Goal: Task Accomplishment & Management: Manage account settings

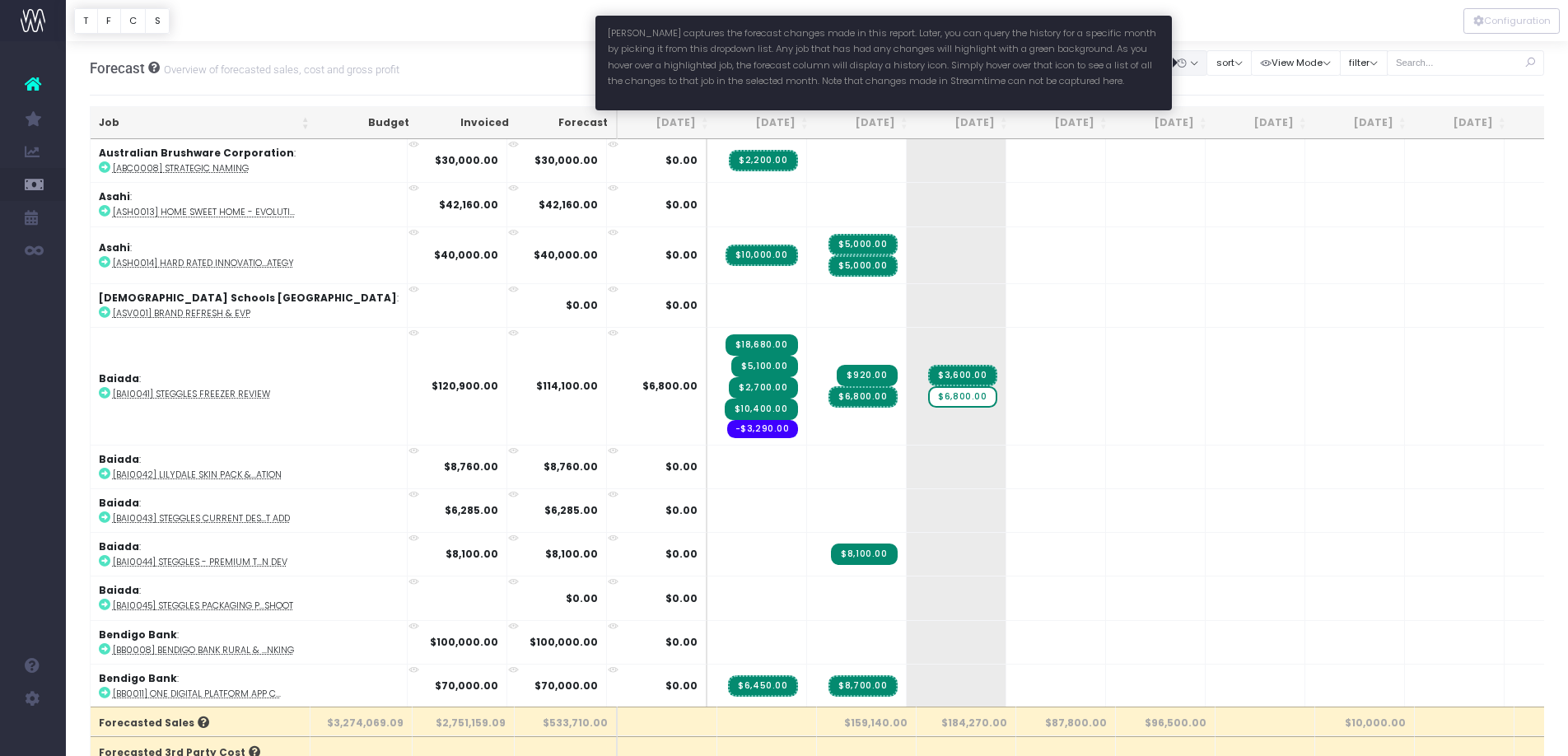
click at [1187, 64] on icon "button" at bounding box center [1182, 64] width 12 height 0
click at [1197, 92] on link "Hide" at bounding box center [1220, 95] width 107 height 28
click at [1206, 69] on button "button" at bounding box center [1187, 63] width 41 height 26
click at [1257, 92] on icon at bounding box center [1249, 89] width 14 height 4
click at [1207, 65] on button "button" at bounding box center [1187, 63] width 41 height 26
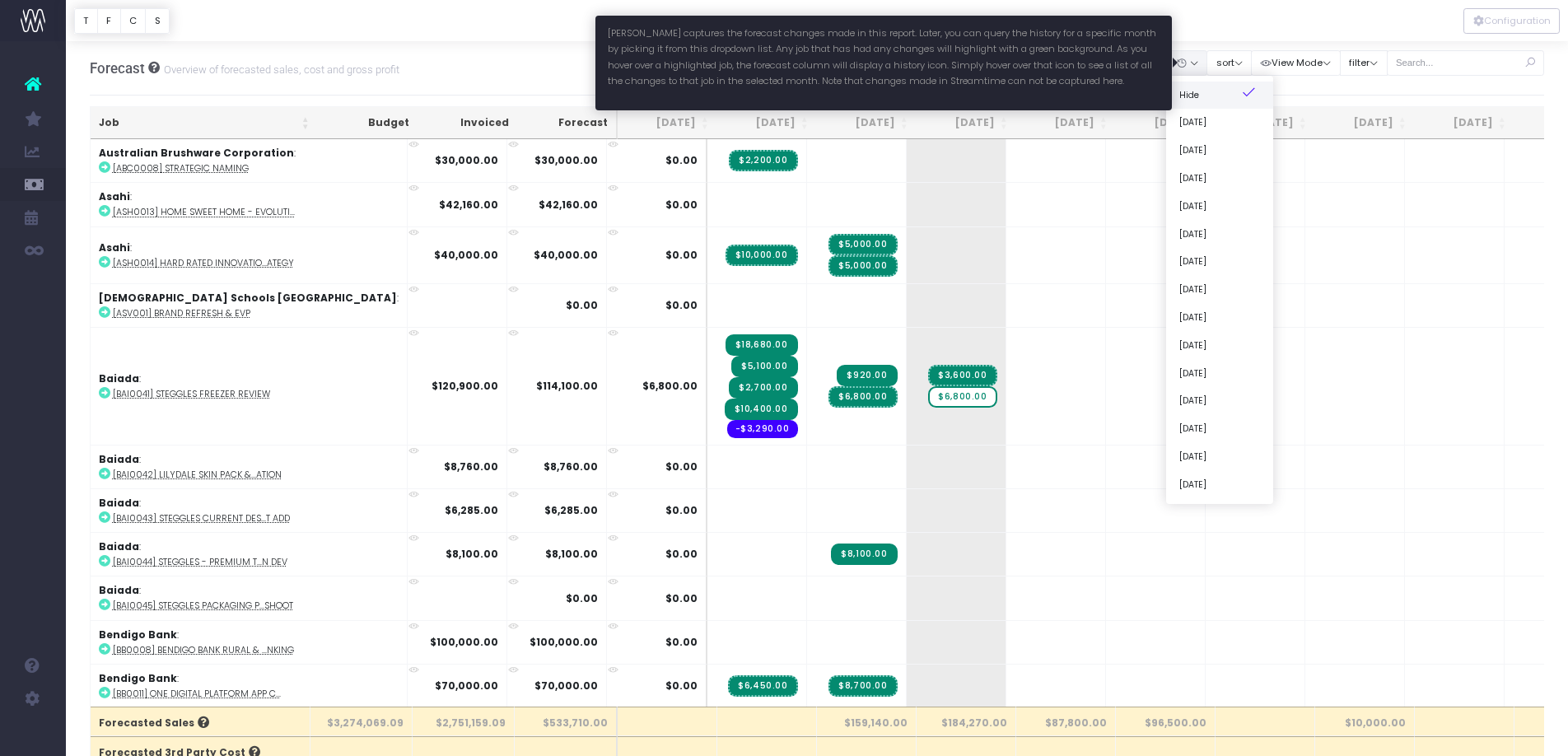
click at [1200, 92] on link "Hide" at bounding box center [1220, 95] width 107 height 28
click at [1201, 64] on button "button" at bounding box center [1187, 63] width 41 height 26
click at [1223, 177] on link "[DATE]" at bounding box center [1220, 178] width 107 height 28
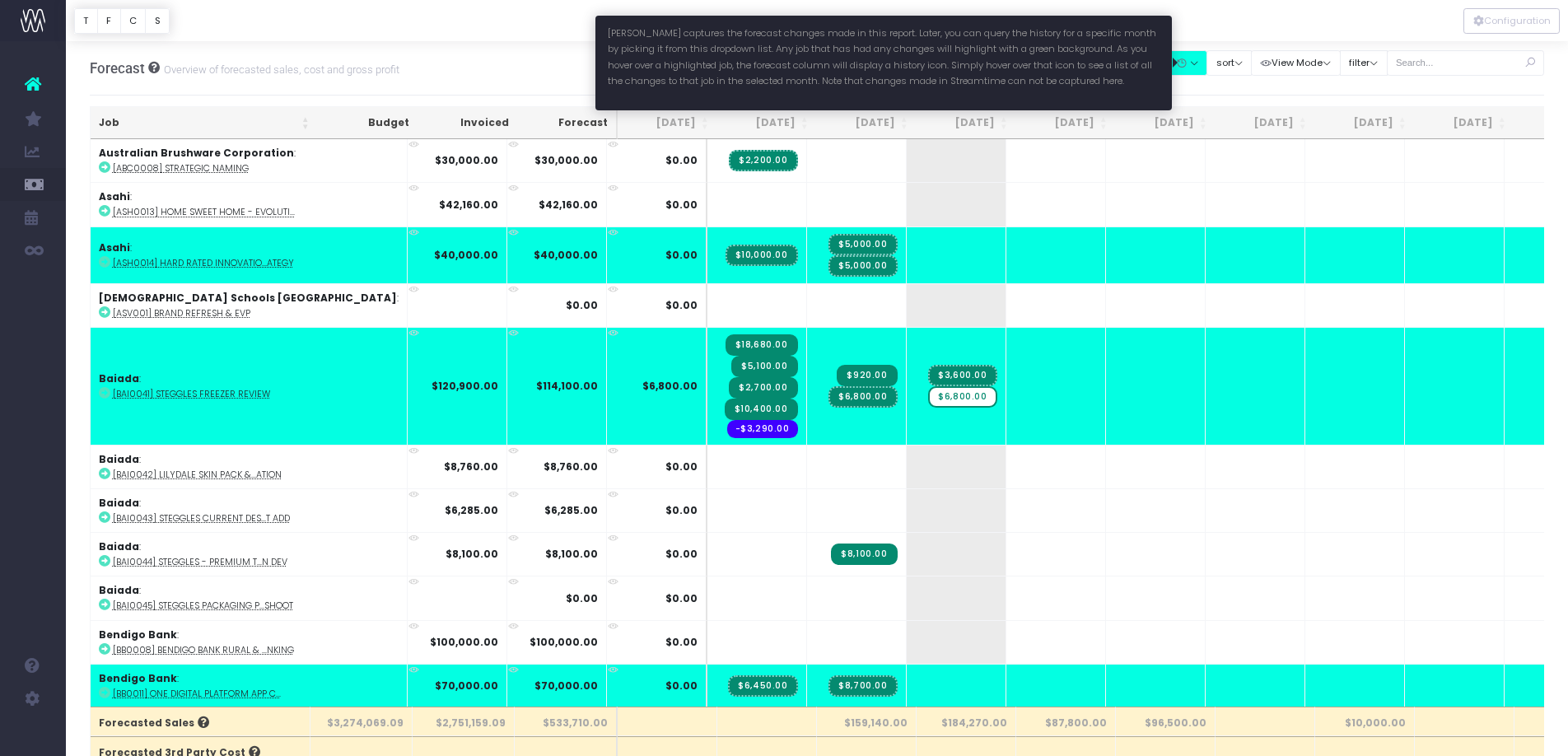
click at [1206, 61] on button "button" at bounding box center [1187, 63] width 41 height 26
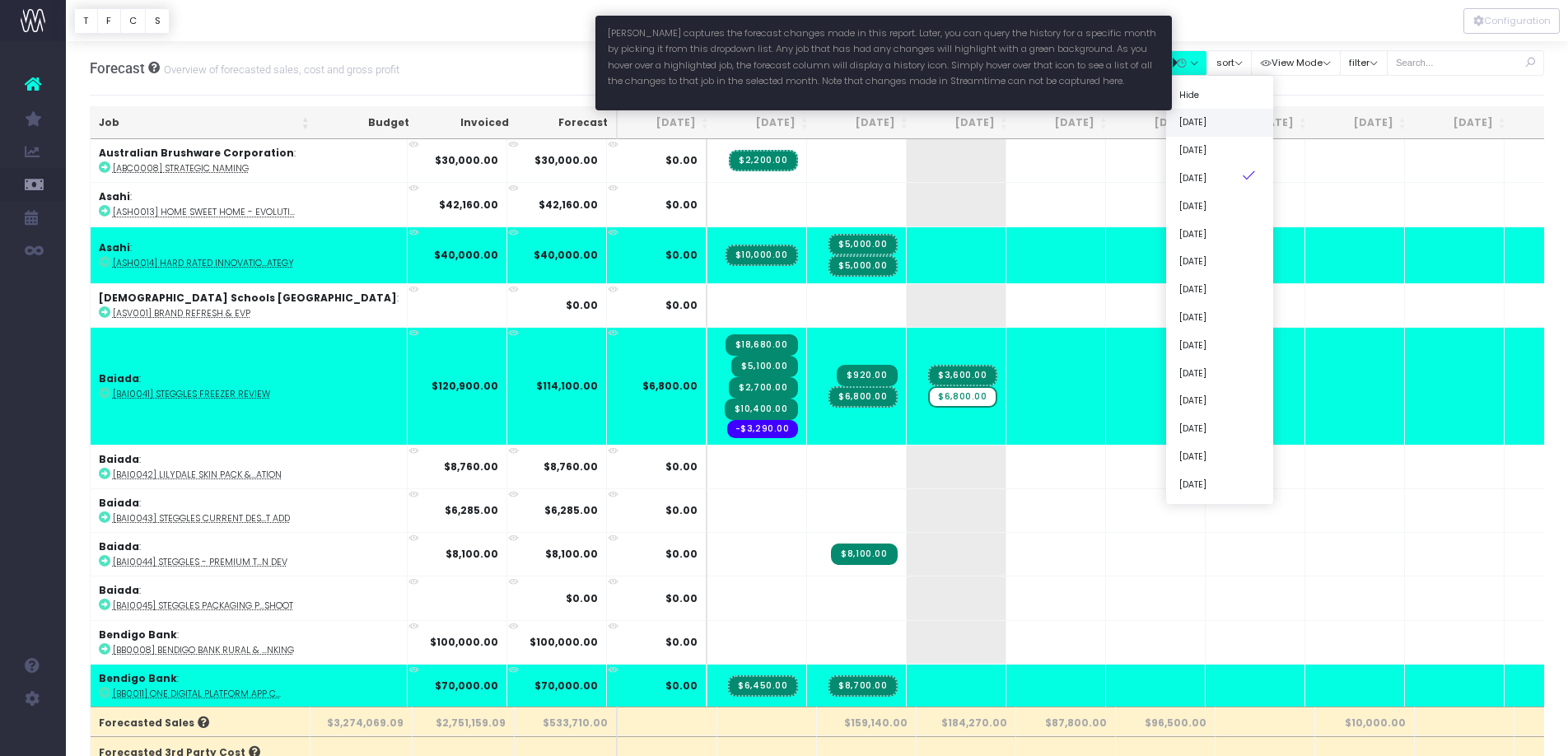
click at [1222, 122] on link "[DATE]" at bounding box center [1220, 123] width 107 height 28
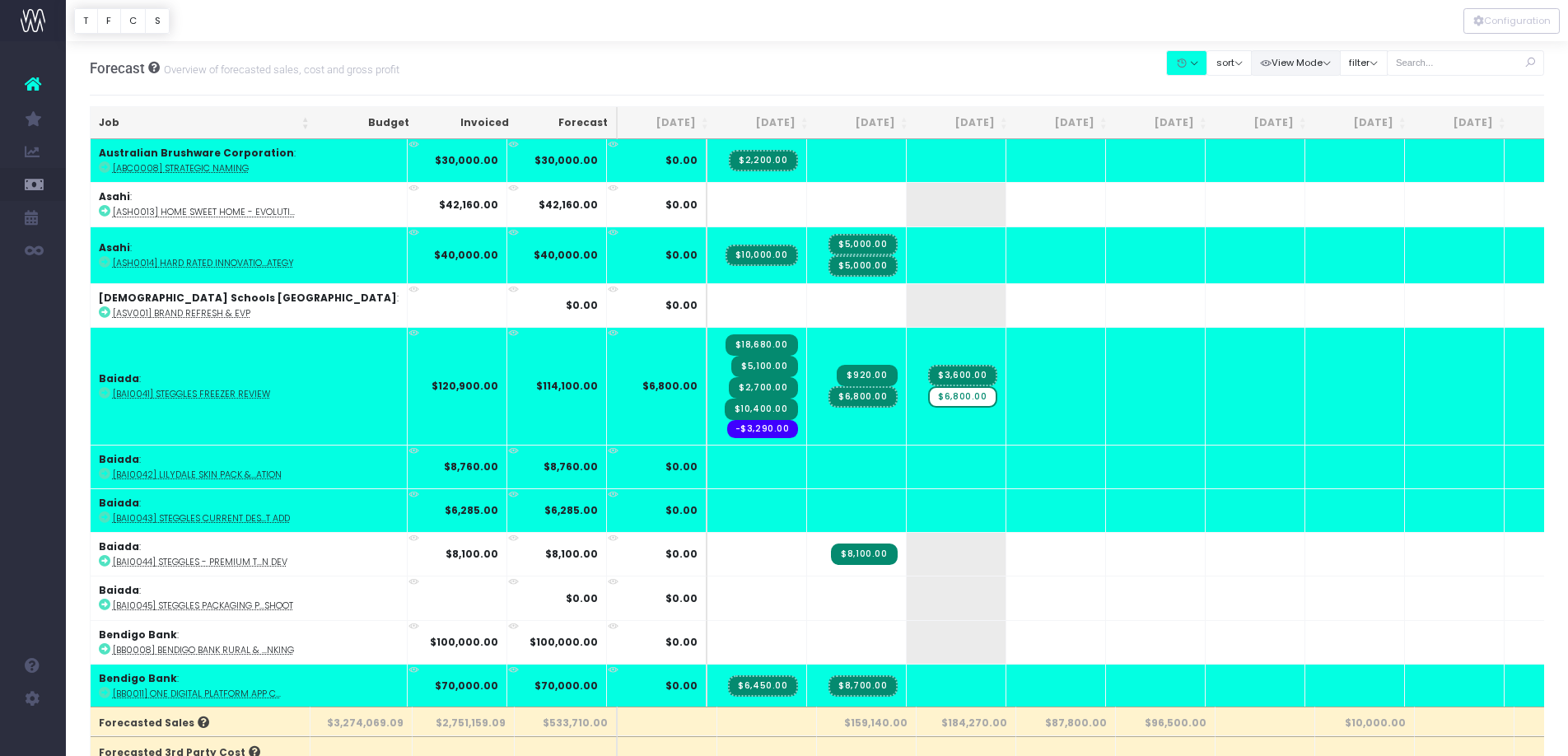
click at [1341, 57] on button "View Mode" at bounding box center [1296, 63] width 90 height 26
click at [1341, 63] on button "View Mode" at bounding box center [1296, 63] width 90 height 26
click at [1388, 55] on button "filter" at bounding box center [1364, 63] width 48 height 26
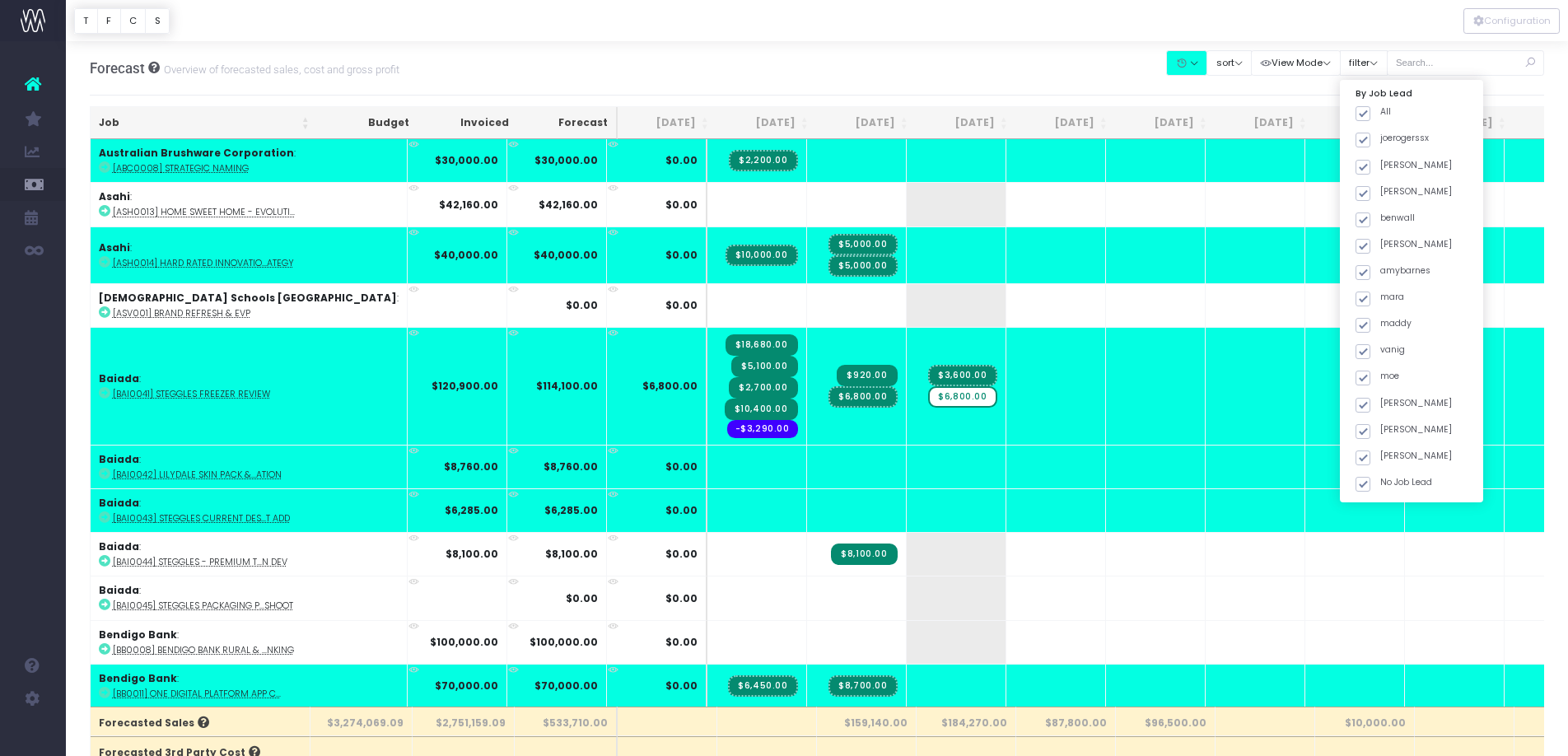
click at [1042, 45] on div "Forecast Overview of forecasted sales, cost and gross profit Clear Filters Hide…" at bounding box center [817, 69] width 1456 height 54
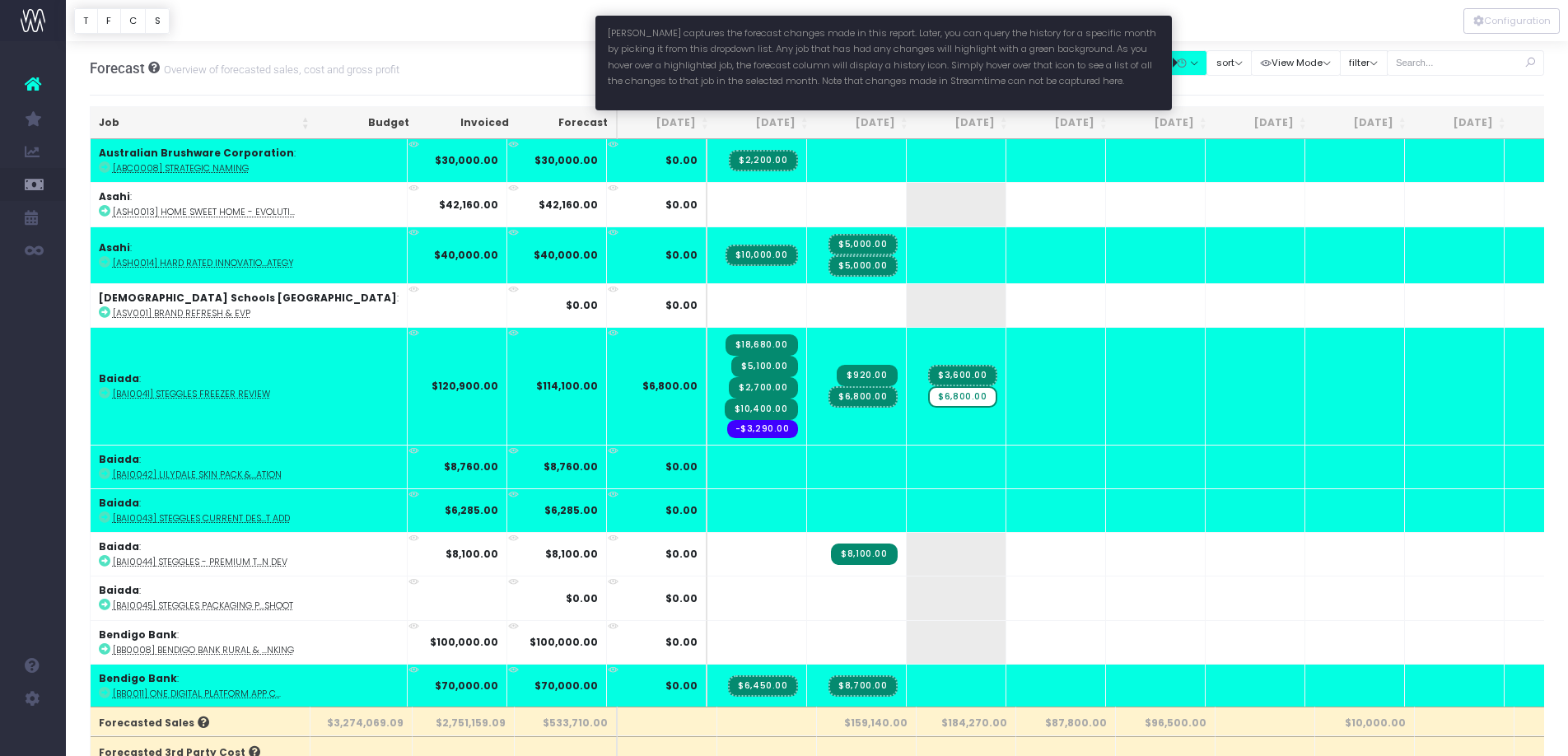
click at [1187, 64] on icon "button" at bounding box center [1182, 64] width 12 height 0
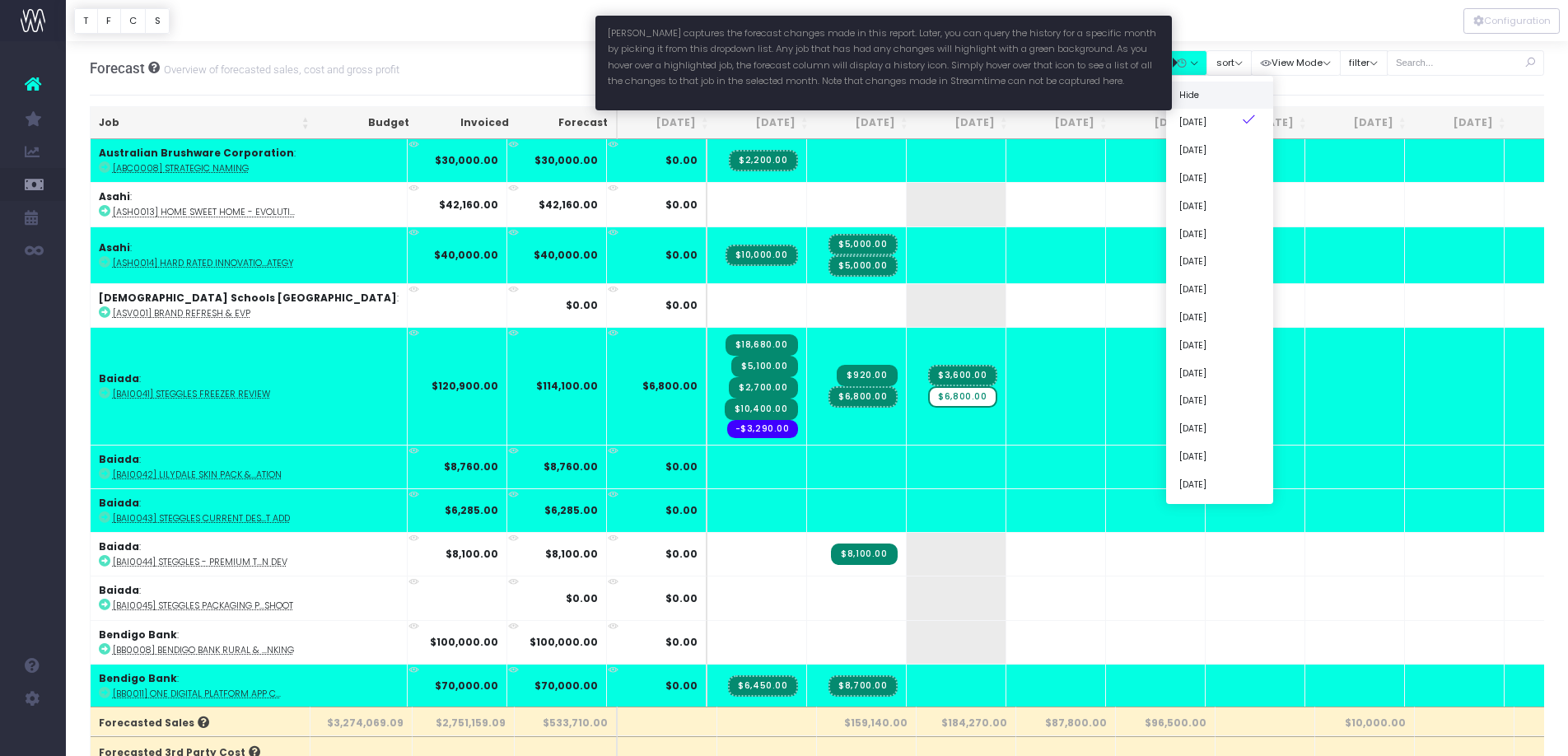
click at [1204, 91] on link "Hide" at bounding box center [1220, 95] width 107 height 28
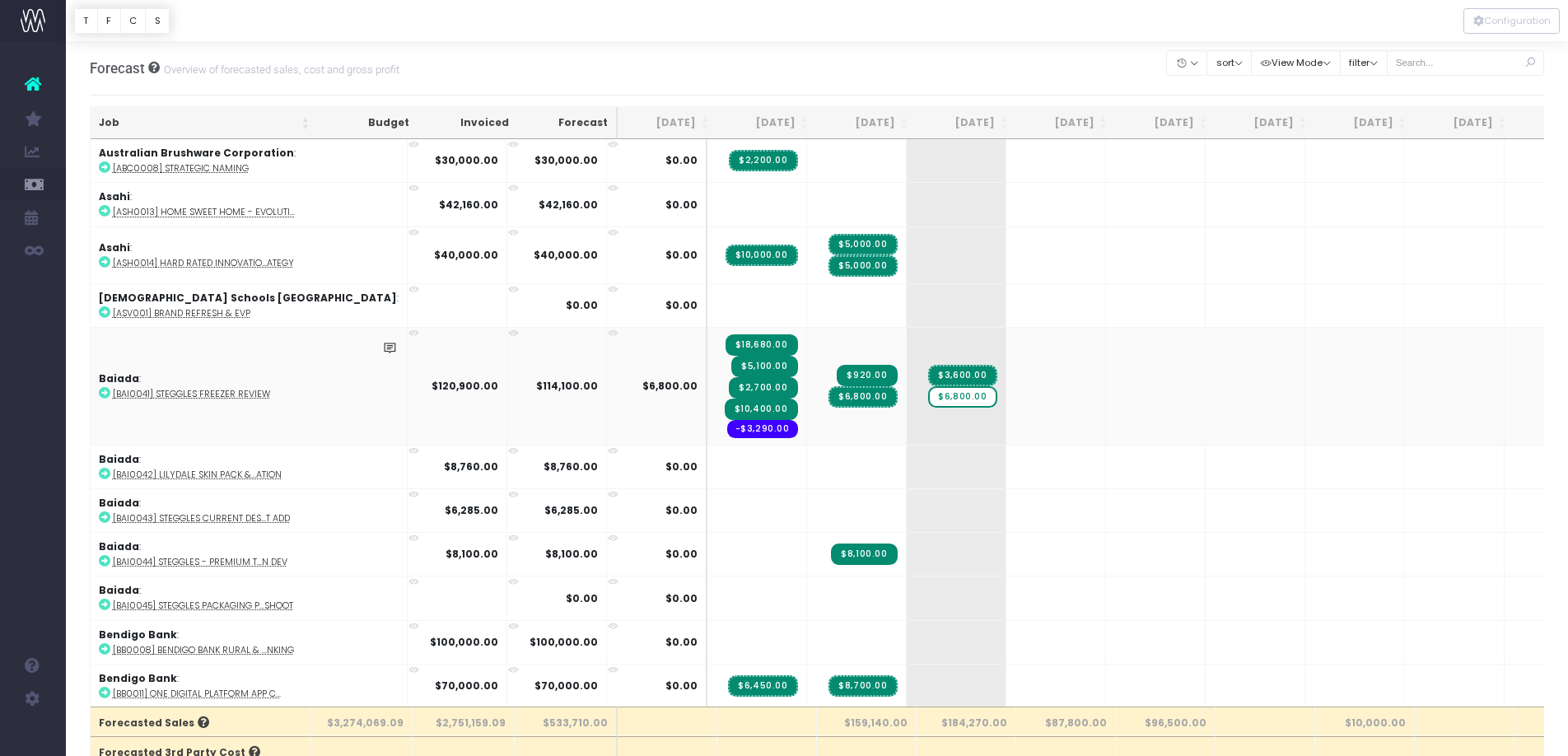
click at [828, 399] on span "$6,800.00" at bounding box center [862, 397] width 69 height 21
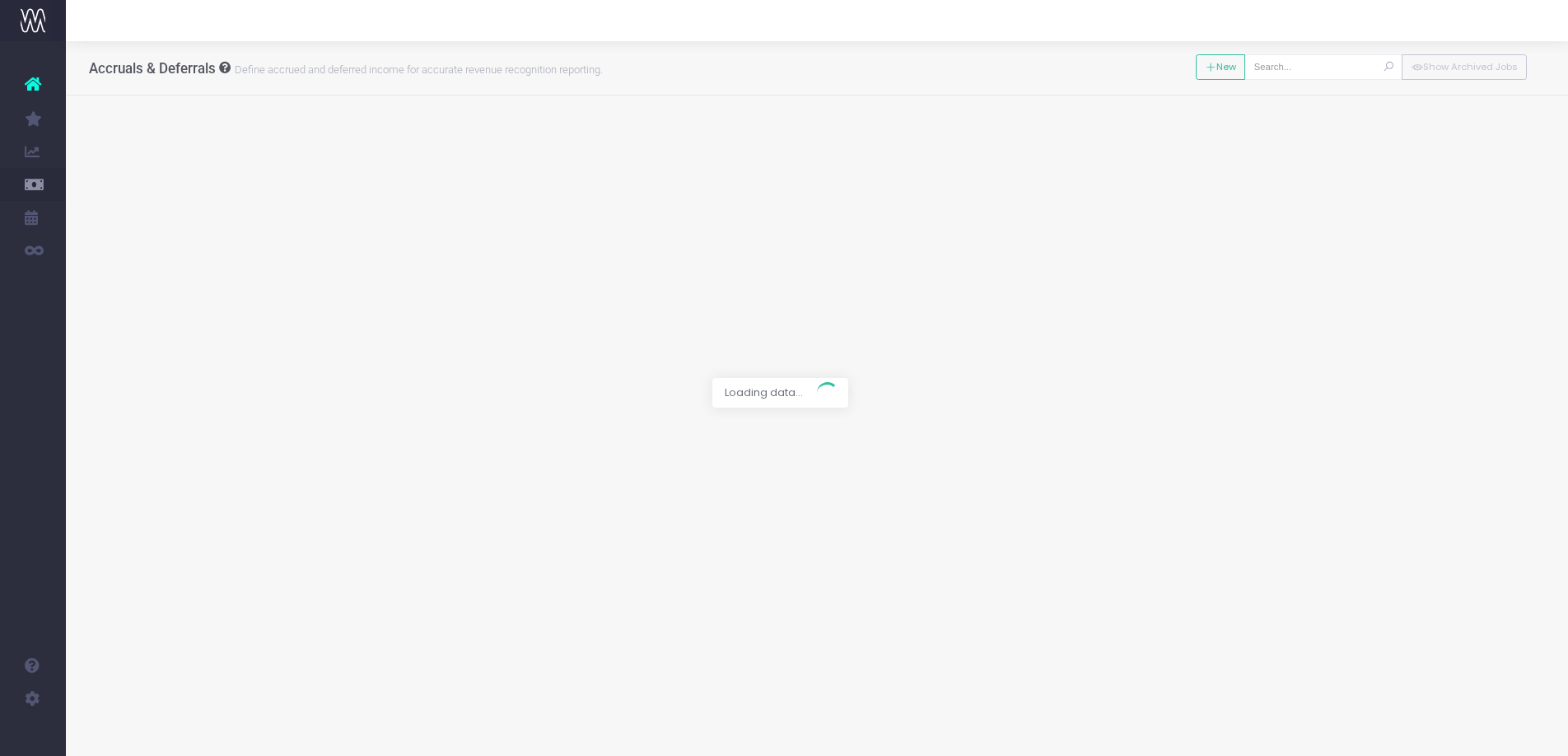
type input "[BAI0041] Steggles Freezer Review"
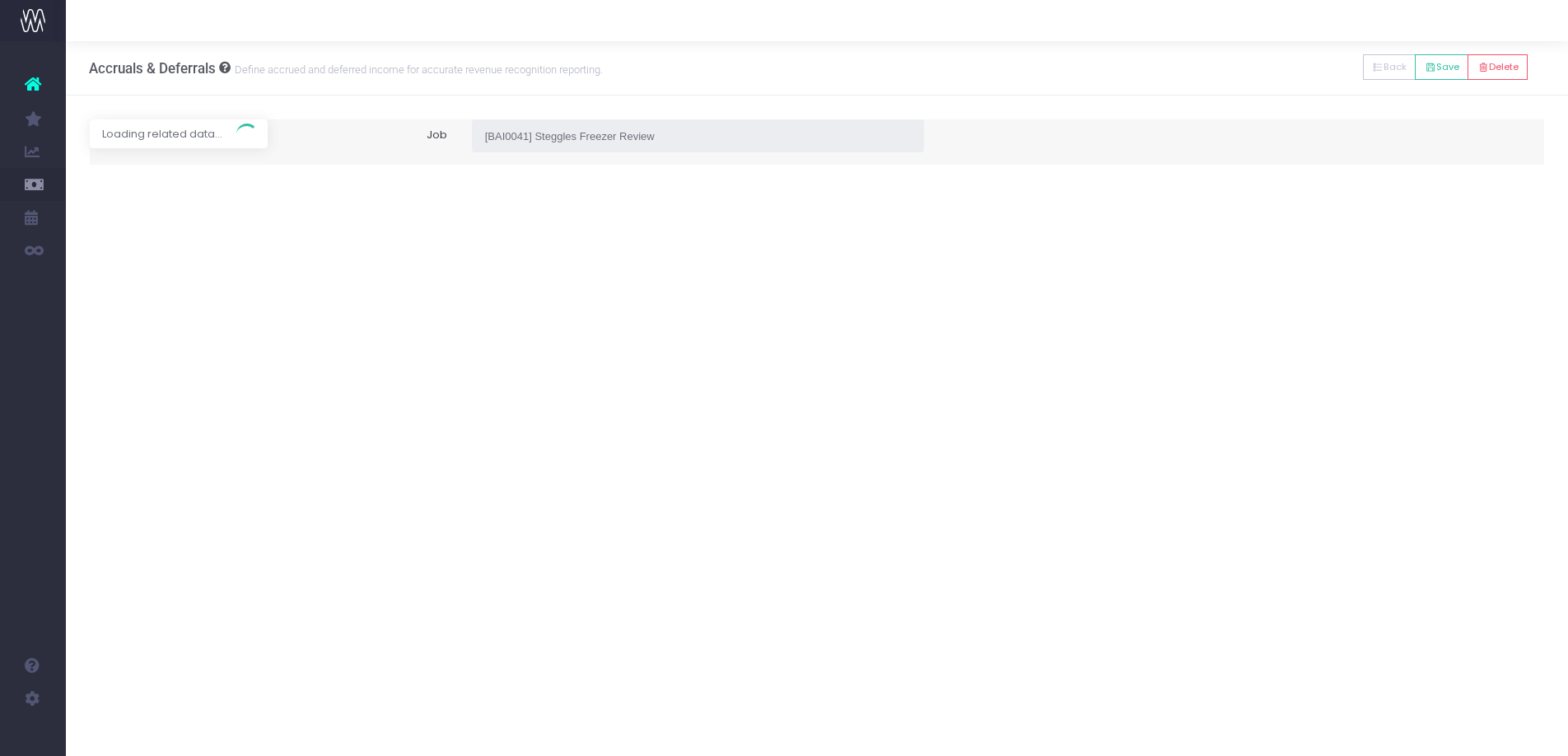
type input "Invoice TCC2440 / 28 Jun 25 / $8,200.00"
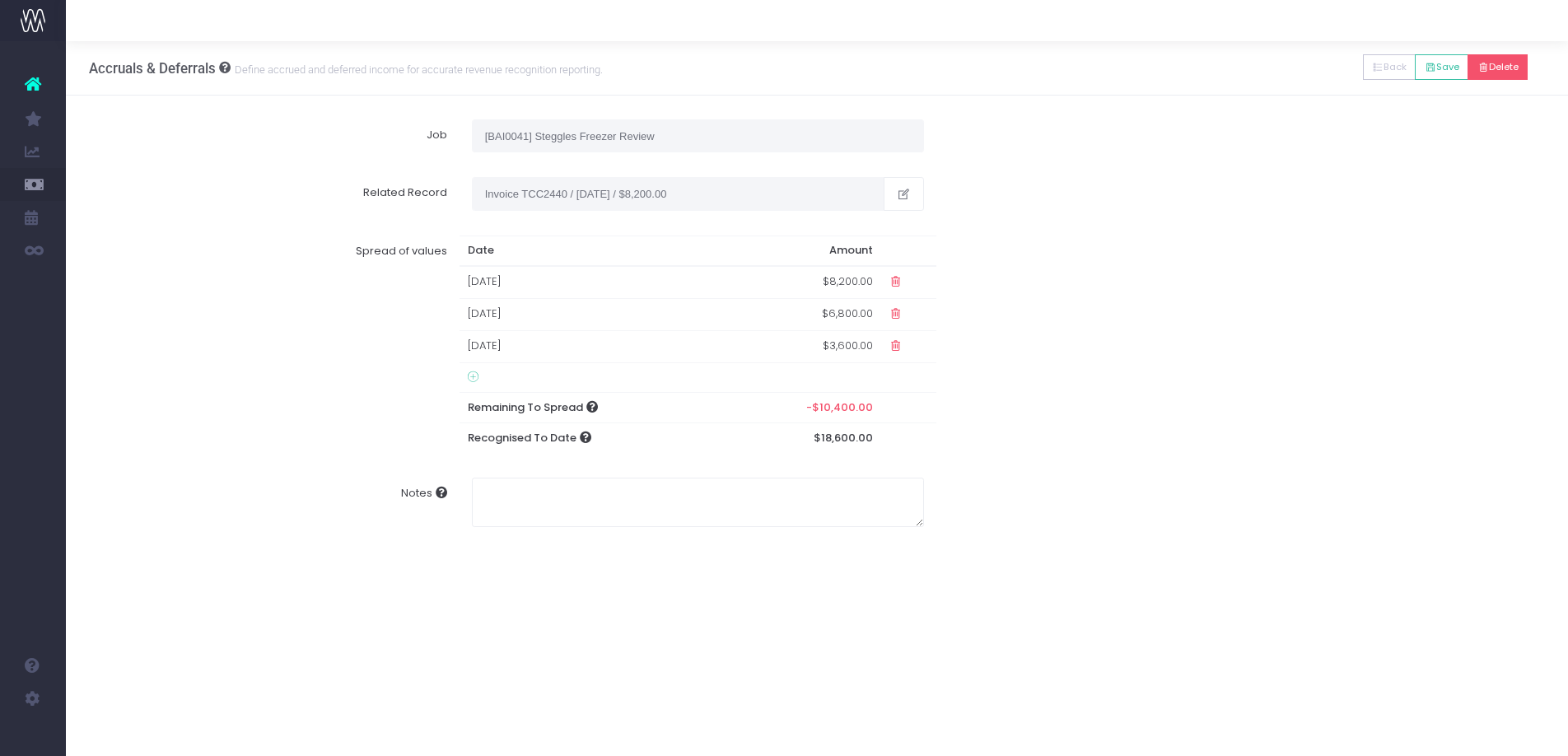
click at [1497, 65] on button "Delete" at bounding box center [1498, 67] width 60 height 26
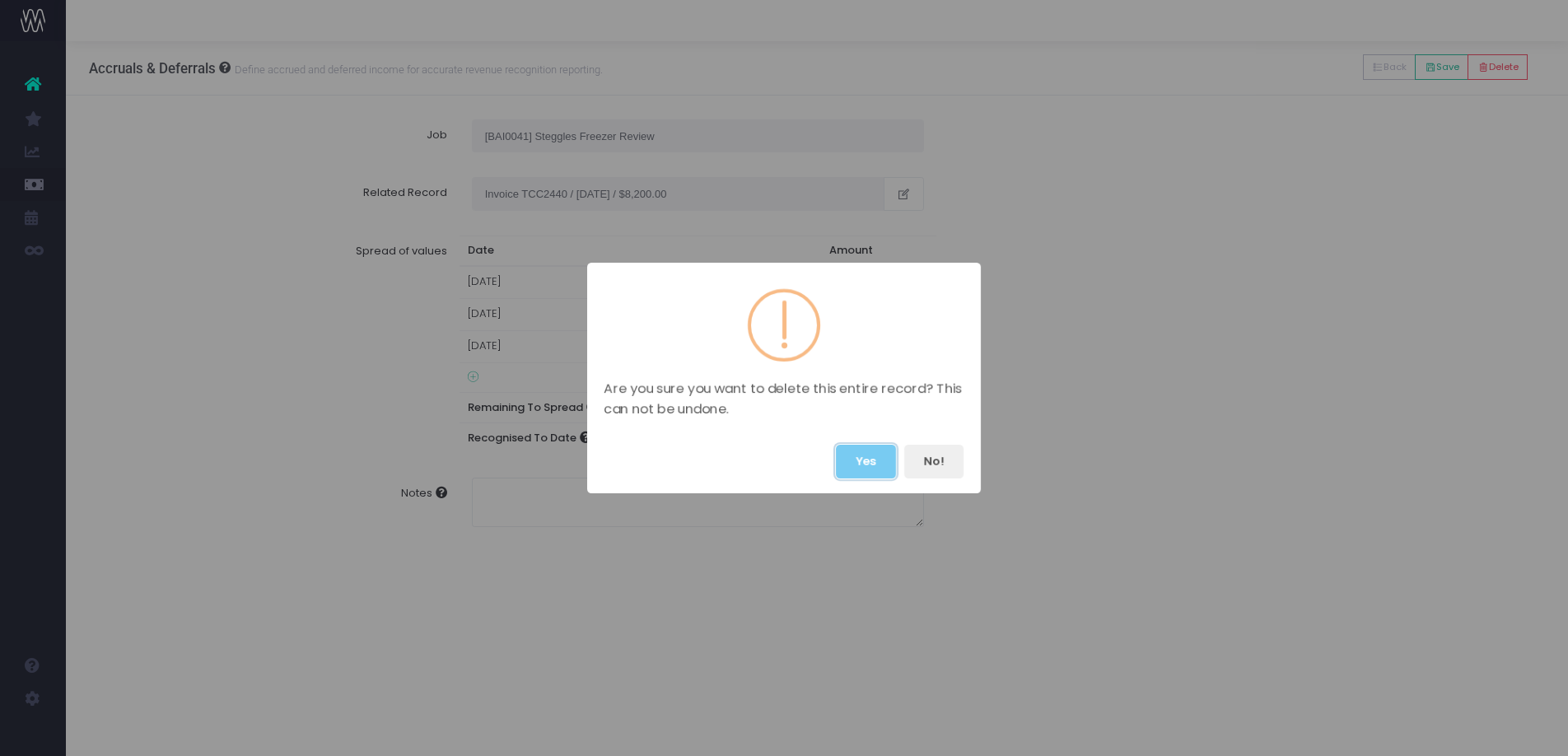
click at [866, 461] on button "Yes" at bounding box center [865, 461] width 60 height 34
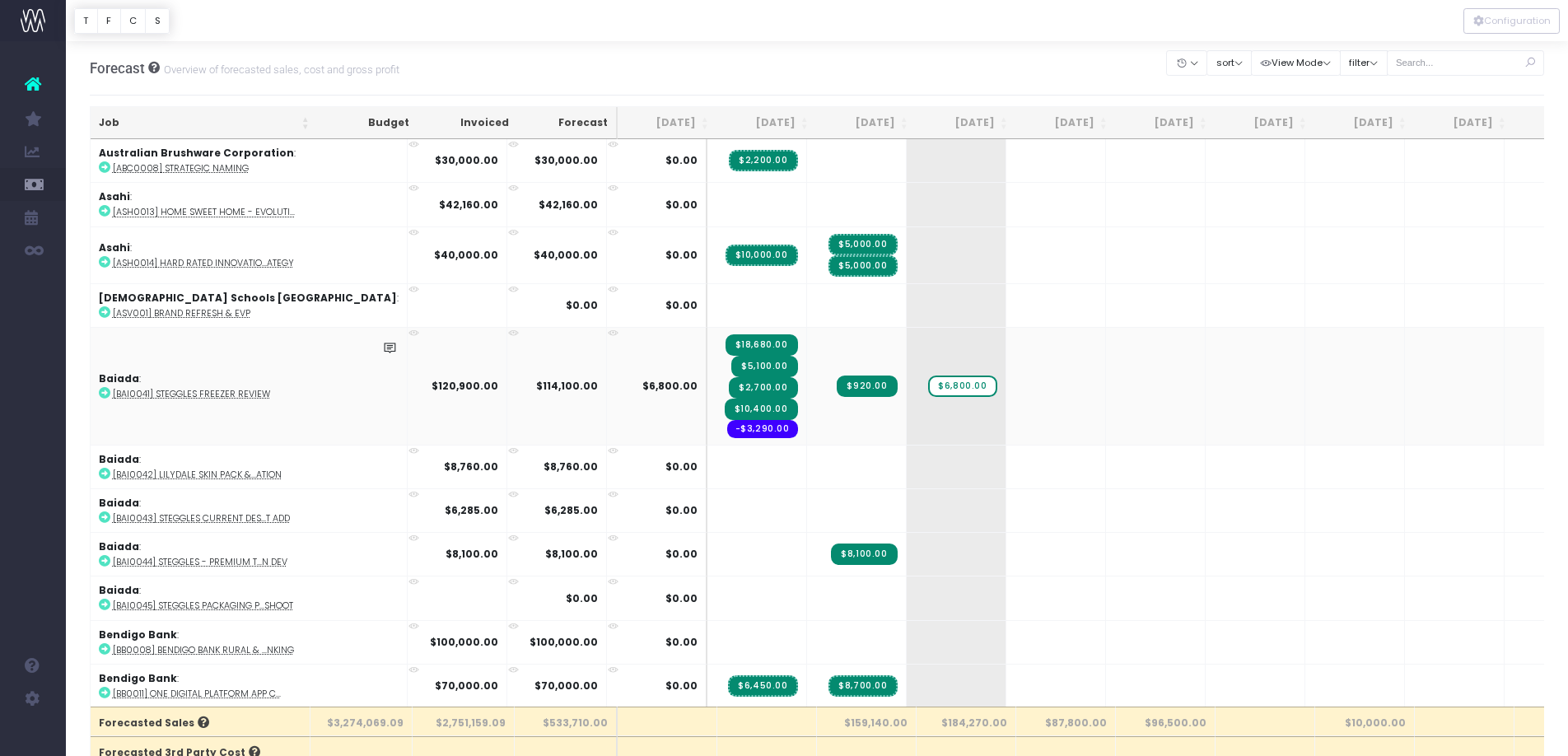
click at [726, 342] on span "$18,680.00" at bounding box center [762, 345] width 73 height 21
click at [725, 409] on span "$10,400.00" at bounding box center [761, 409] width 73 height 21
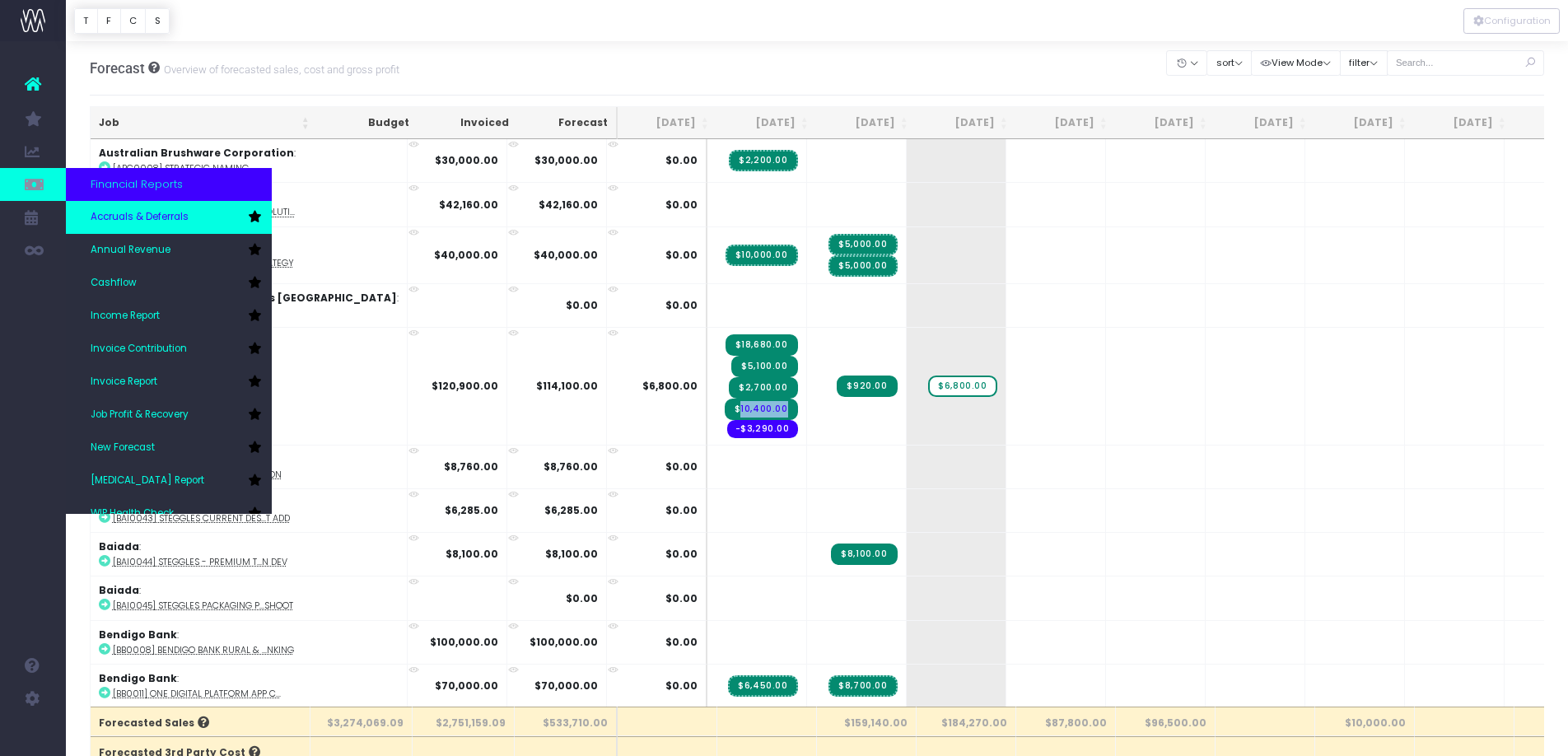
click at [173, 219] on span "Accruals & Deferrals" at bounding box center [140, 217] width 98 height 15
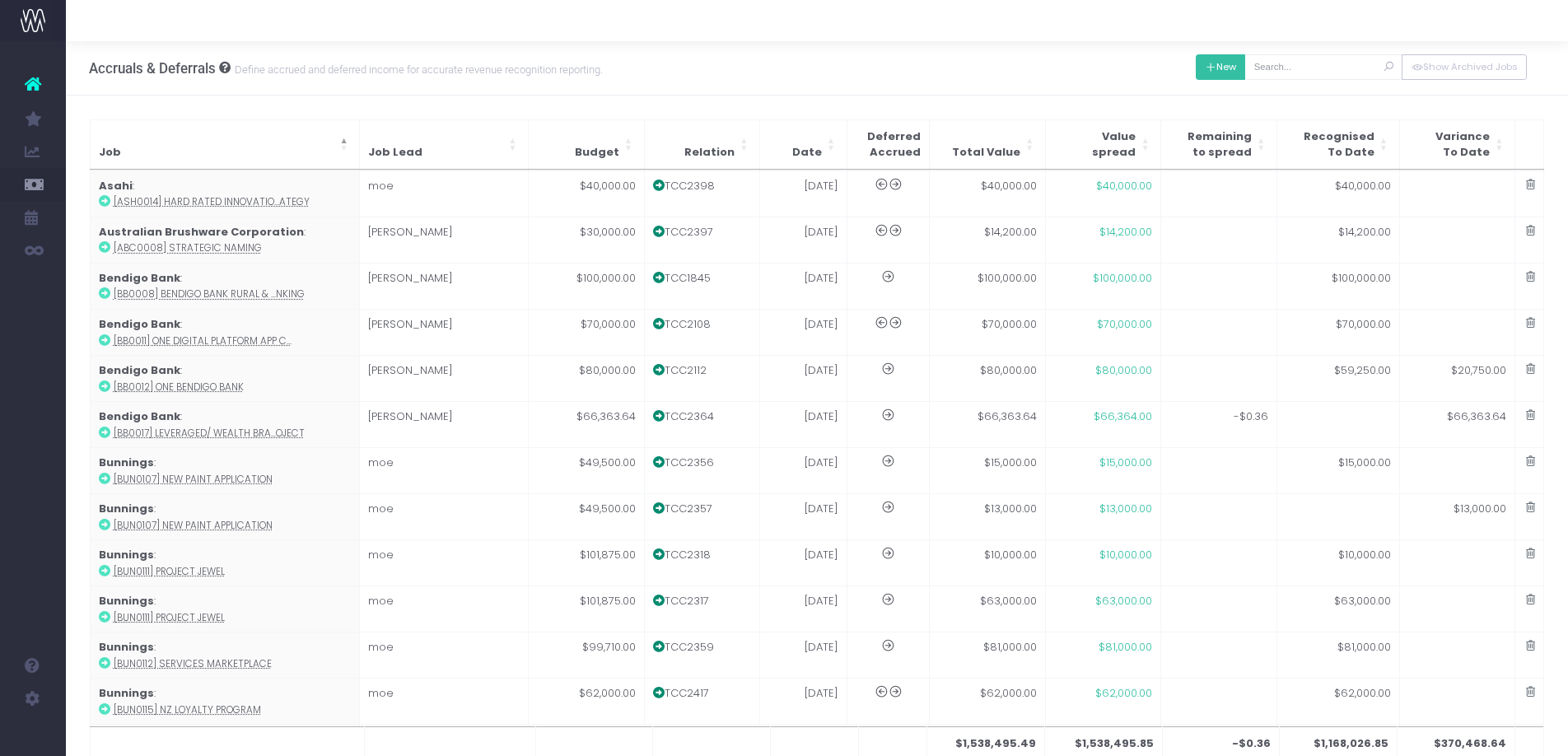
click at [1239, 69] on button "New" at bounding box center [1220, 67] width 50 height 26
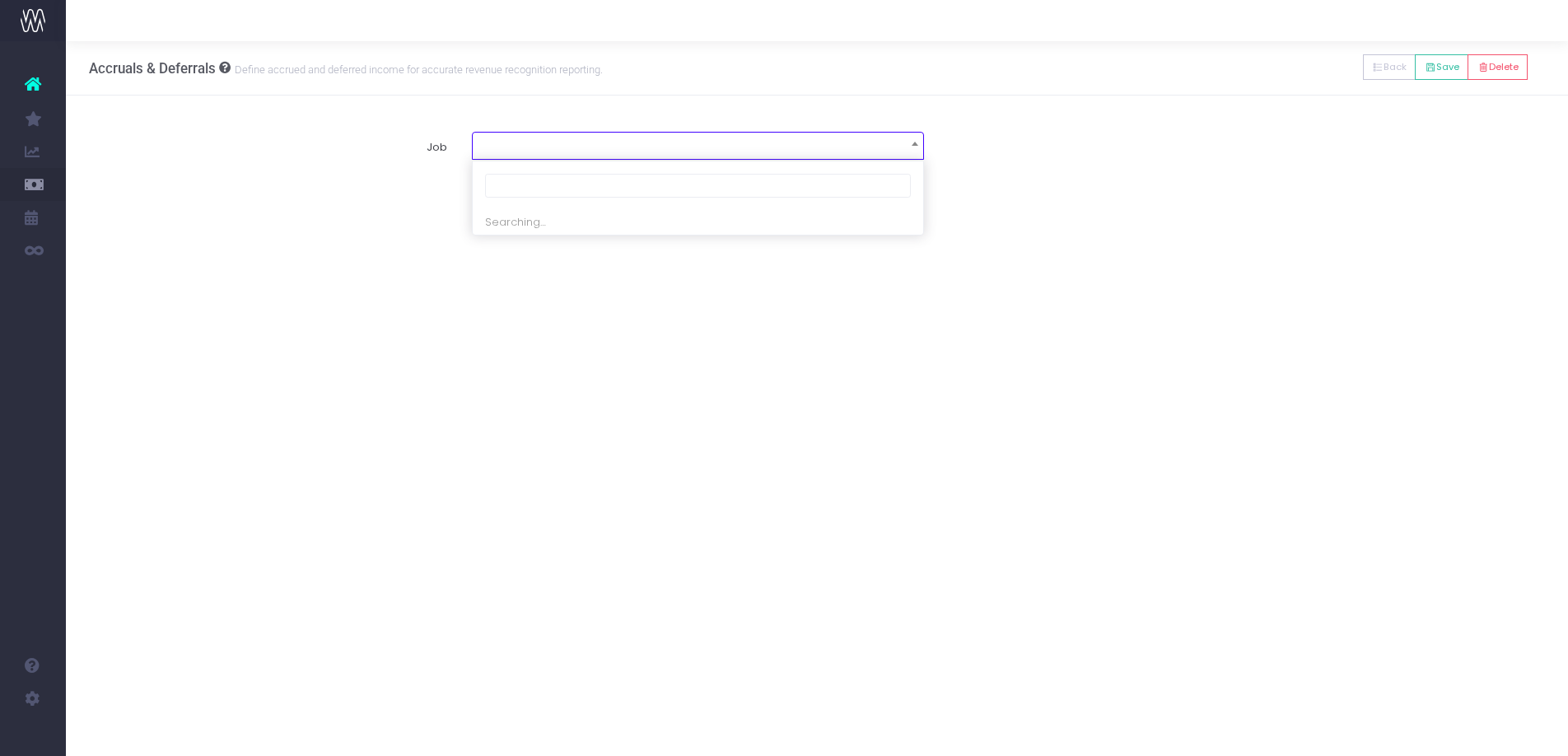
click at [909, 139] on span at bounding box center [915, 144] width 17 height 21
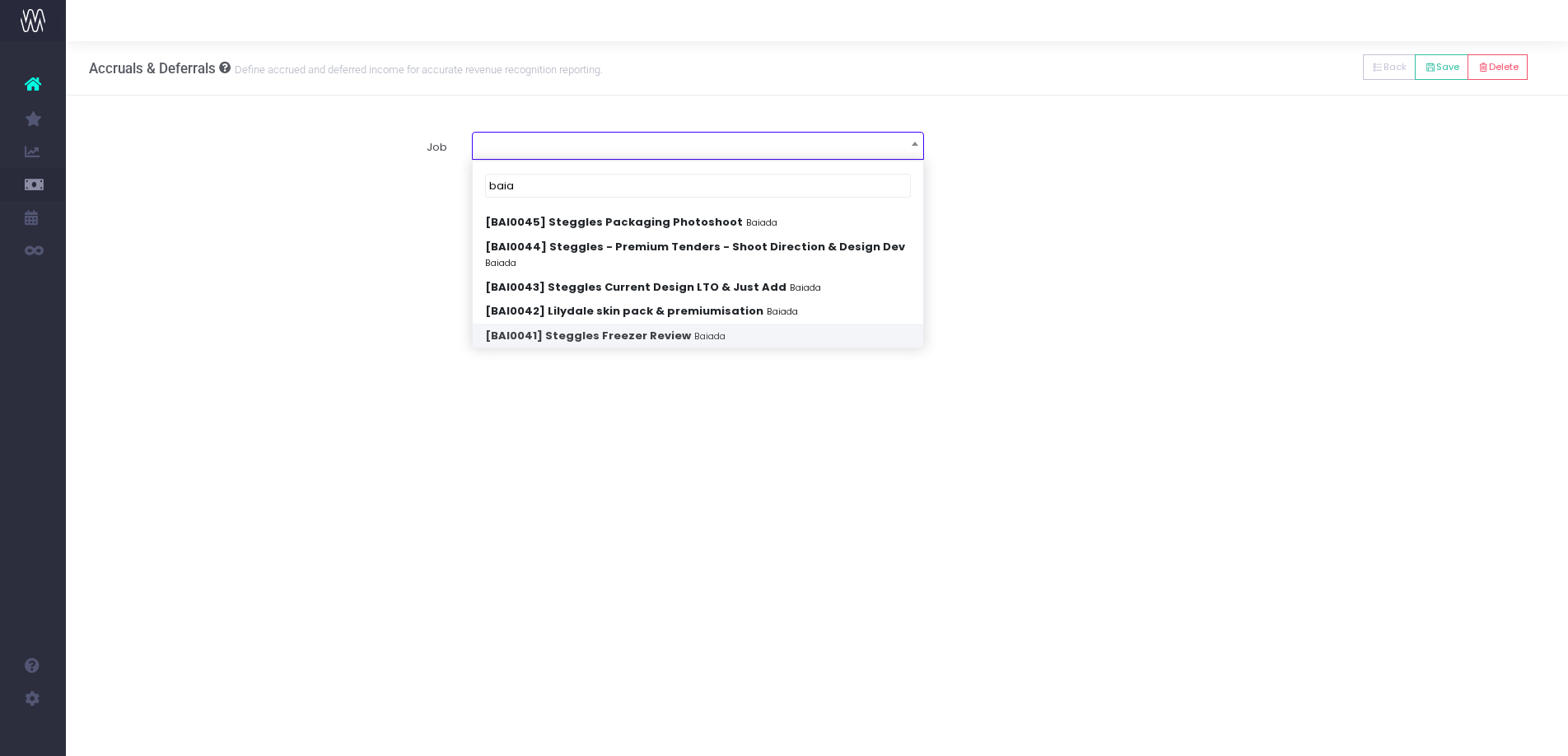
type input "baia"
select select "1828879"
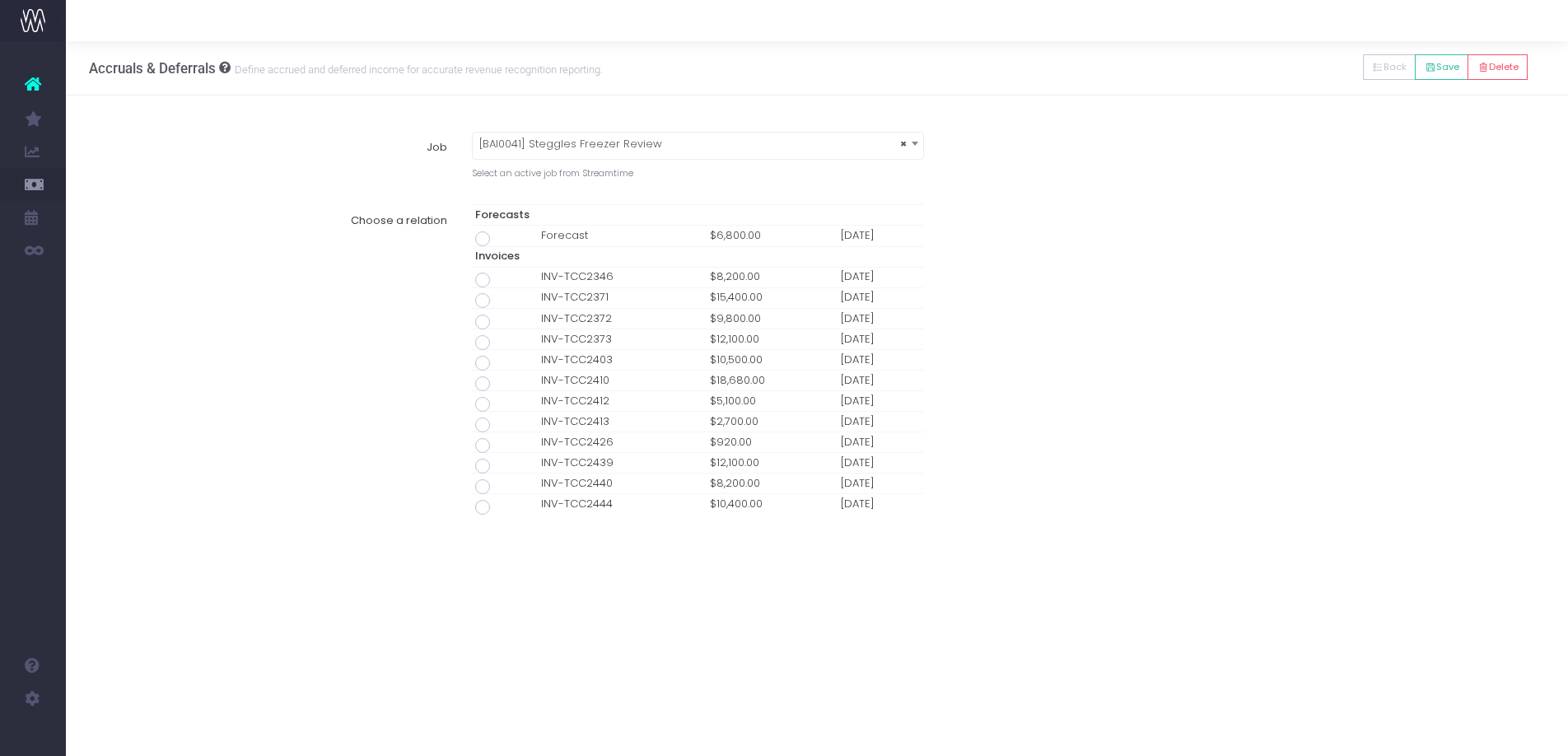
click at [483, 507] on span at bounding box center [483, 507] width 15 height 15
click at [500, 507] on input "radio" at bounding box center [505, 503] width 11 height 11
type input "Invoice INV-TCC2444 / 01 Jul 25 / $10,400.00"
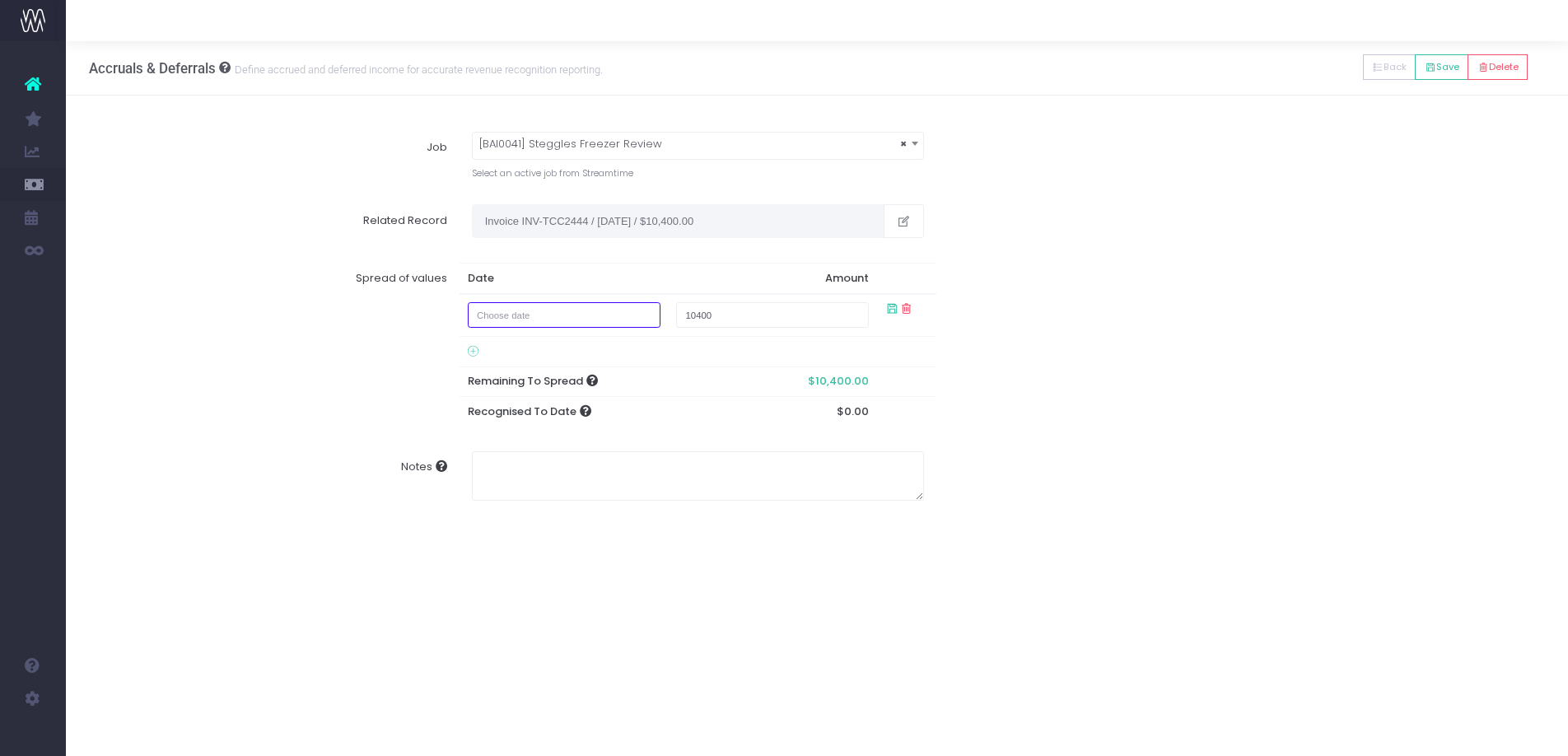
click at [624, 314] on input "text" at bounding box center [564, 314] width 192 height 26
click at [486, 343] on th at bounding box center [490, 348] width 29 height 25
click at [632, 394] on td "1" at bounding box center [634, 398] width 29 height 25
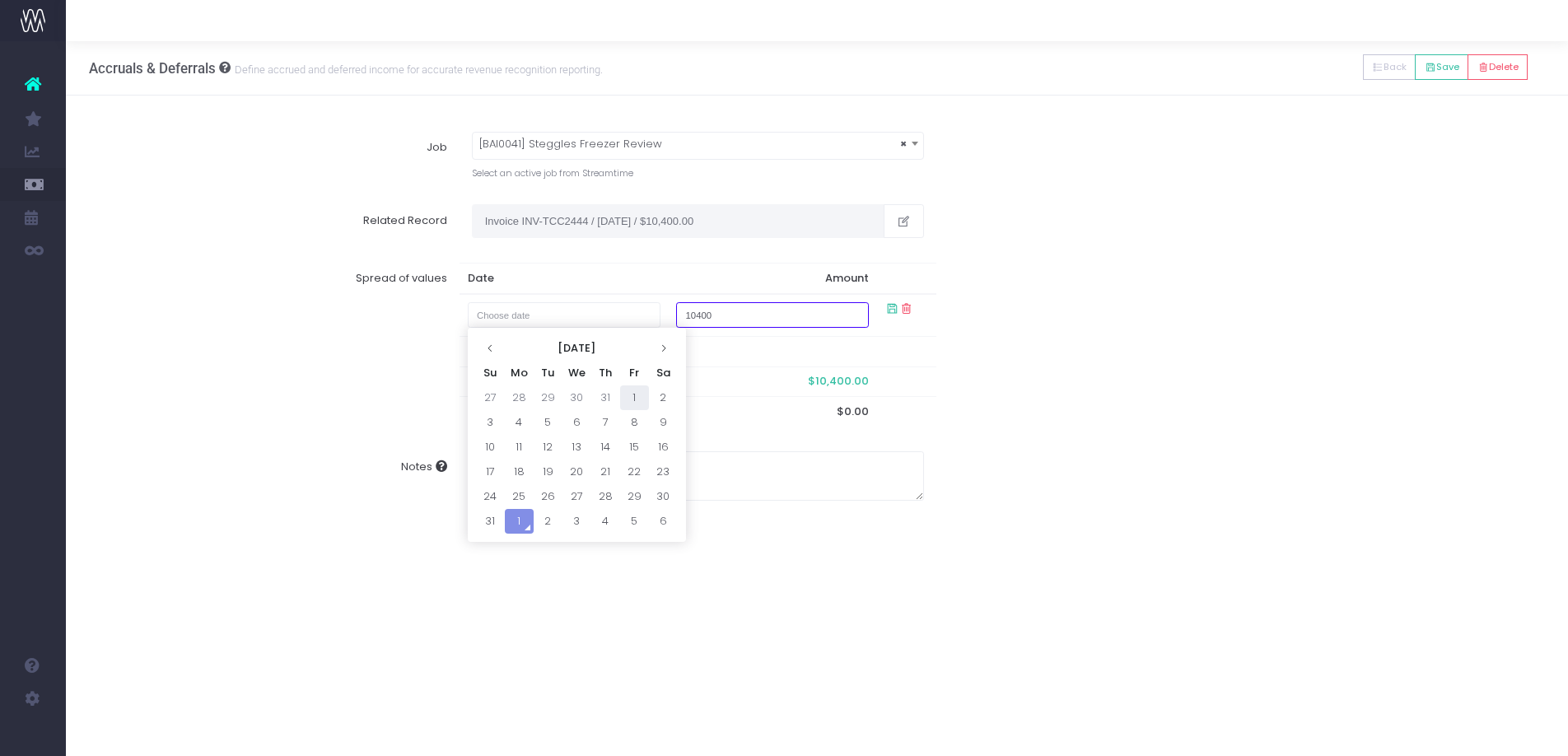
type input "1 August 2025"
type input "6800"
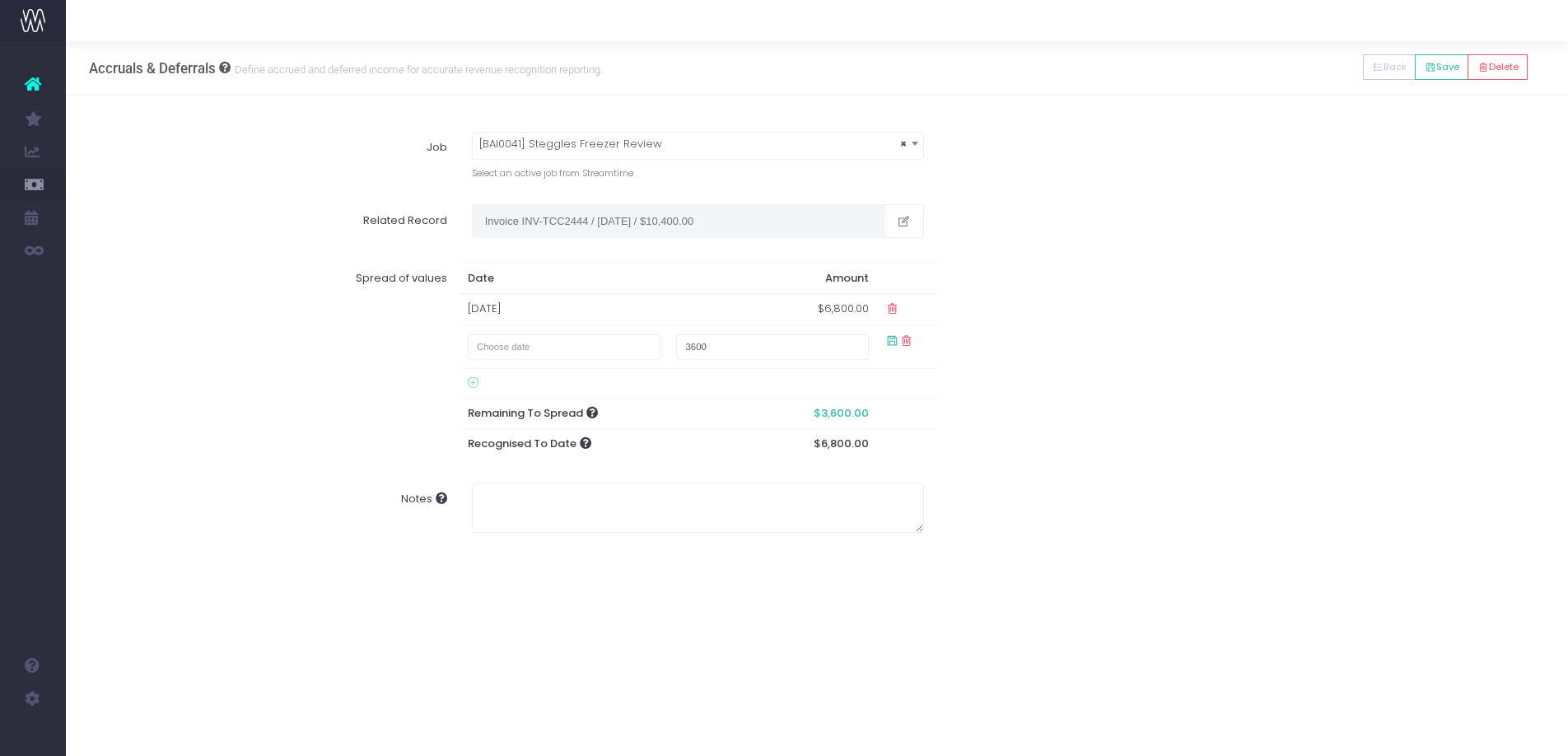
drag, startPoint x: 885, startPoint y: 309, endPoint x: 882, endPoint y: 320, distance: 11.4
click at [574, 343] on input "text" at bounding box center [564, 347] width 192 height 26
click at [514, 429] on td "1" at bounding box center [519, 430] width 29 height 25
type input "1 September 2025"
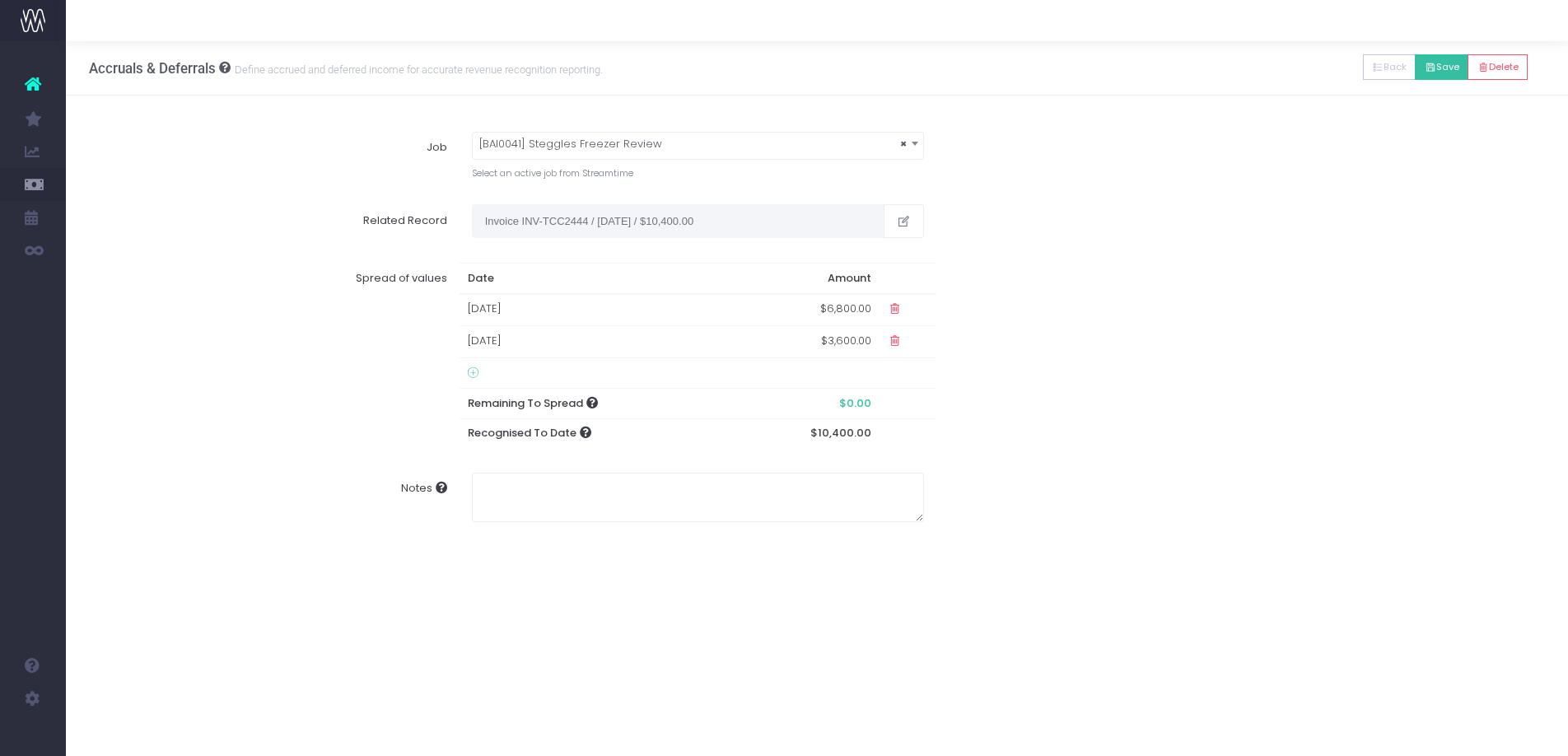
click at [1438, 62] on button "Save" at bounding box center [1442, 67] width 54 height 26
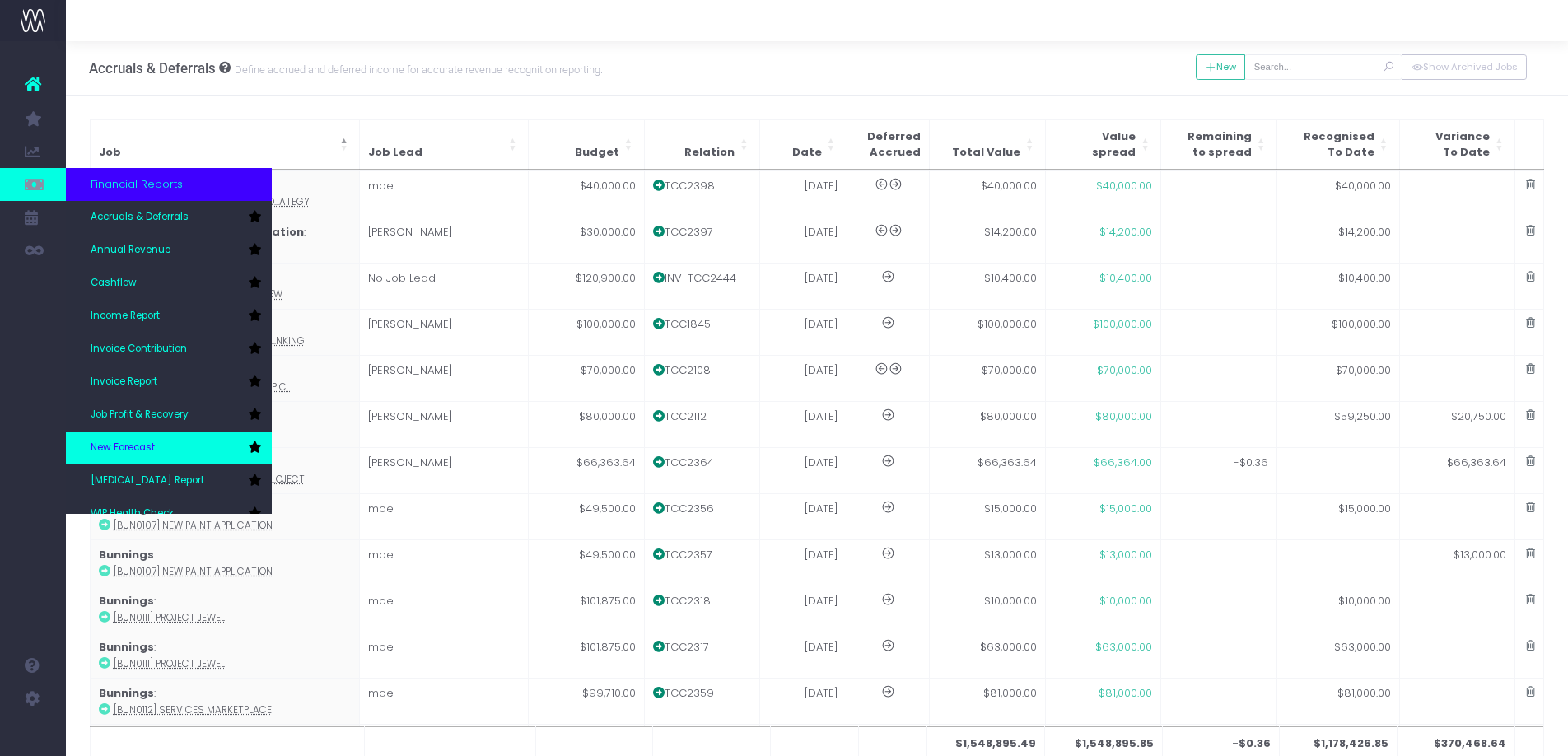
click at [126, 451] on span "New Forecast" at bounding box center [123, 448] width 64 height 15
